Goal: Information Seeking & Learning: Learn about a topic

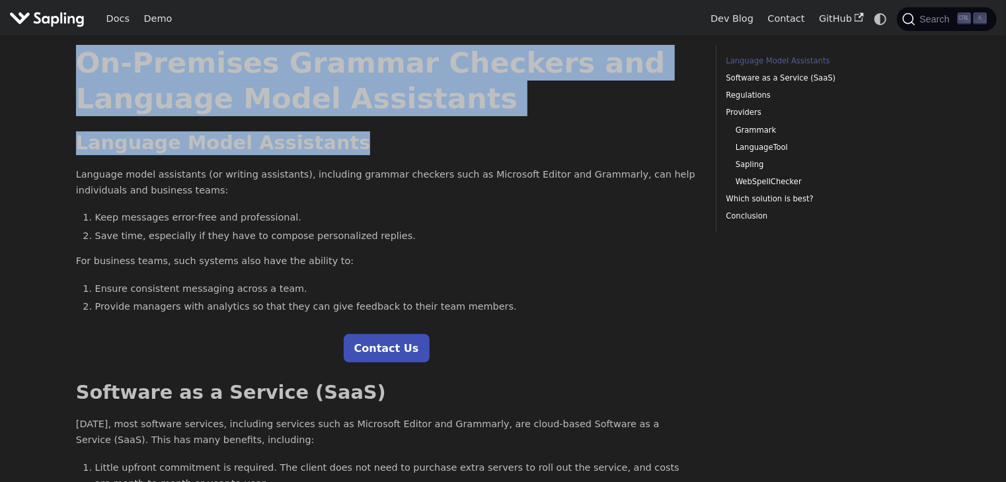
drag, startPoint x: 69, startPoint y: 61, endPoint x: 446, endPoint y: 117, distance: 380.8
click at [349, 112] on h1 "On-Premises Grammar Checkers and Language Model Assistants" at bounding box center [386, 80] width 621 height 71
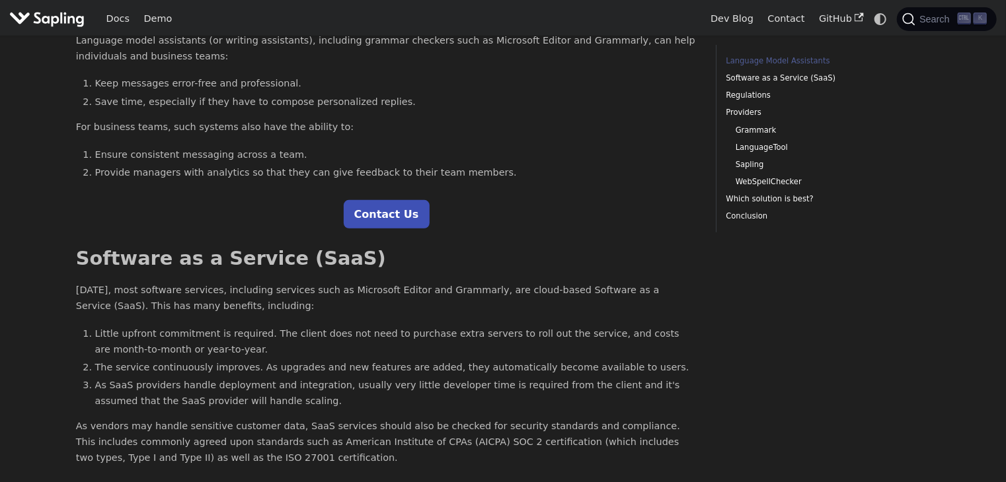
scroll to position [66, 0]
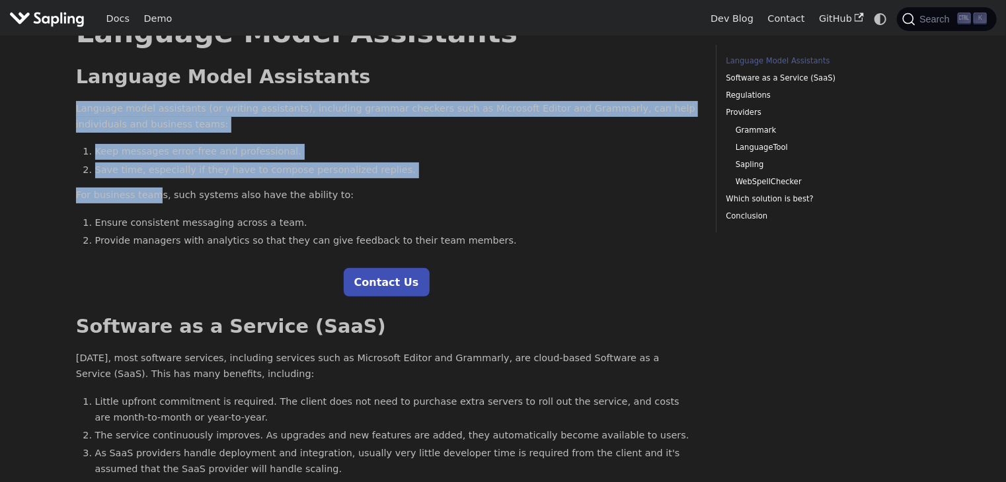
drag, startPoint x: 69, startPoint y: 107, endPoint x: 152, endPoint y: 201, distance: 125.5
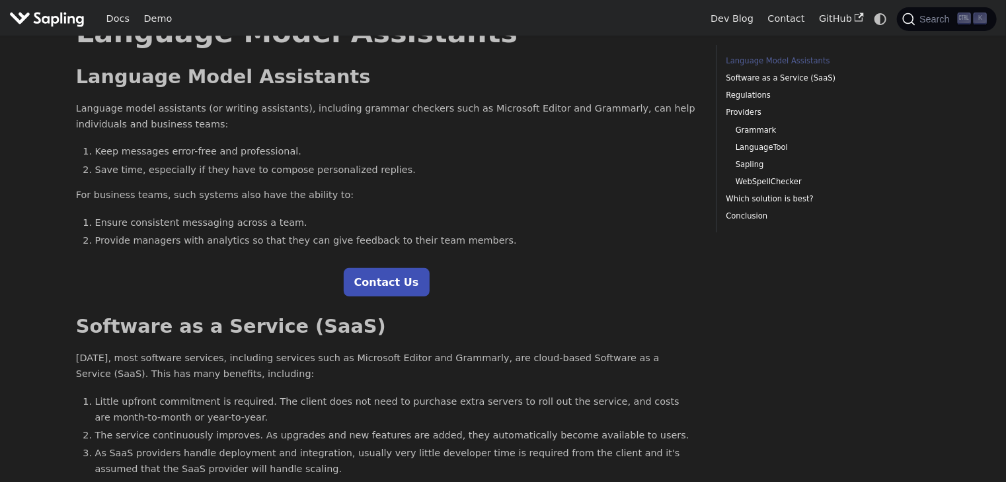
click at [140, 239] on li "Provide managers with analytics so that they can give feedback to their team me…" at bounding box center [396, 241] width 602 height 16
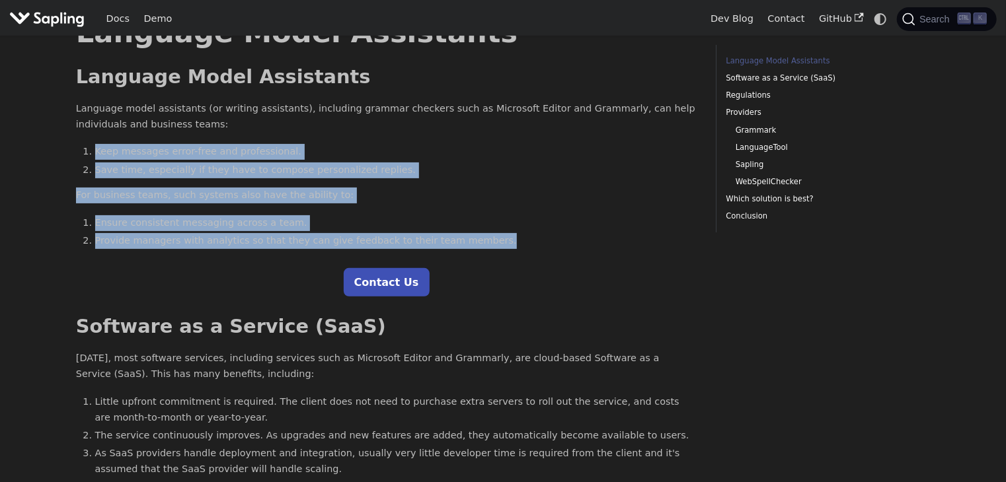
drag, startPoint x: 95, startPoint y: 152, endPoint x: 188, endPoint y: 249, distance: 134.6
click at [188, 247] on li "Provide managers with analytics so that they can give feedback to their team me…" at bounding box center [396, 241] width 602 height 16
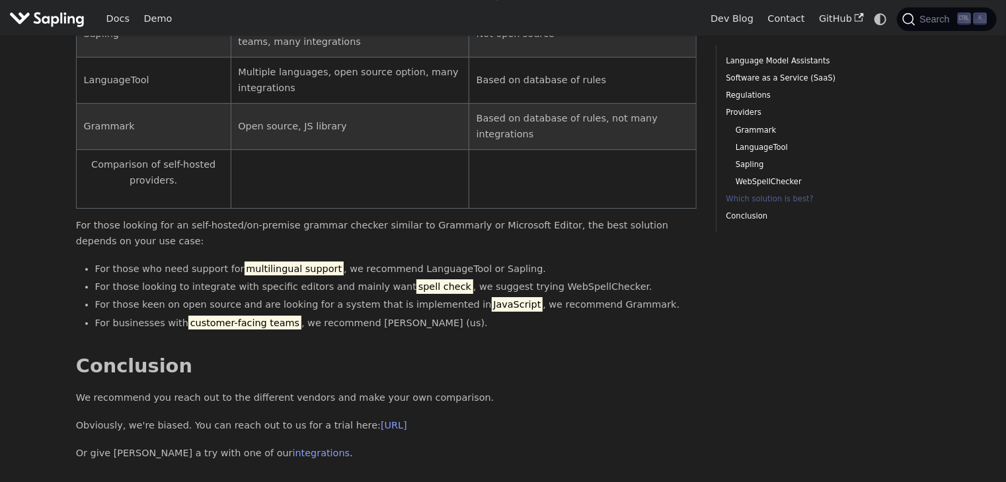
scroll to position [2300, 0]
